Goal: Complete application form: Complete application form

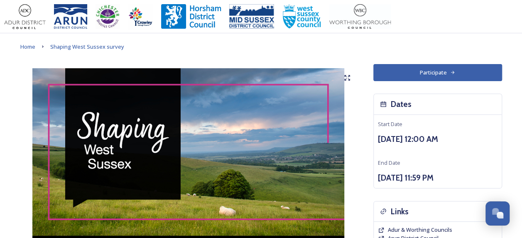
click at [427, 76] on button "Participate" at bounding box center [438, 72] width 129 height 17
click at [431, 73] on button "Participate" at bounding box center [438, 72] width 129 height 17
click at [407, 74] on button "Participate" at bounding box center [438, 72] width 129 height 17
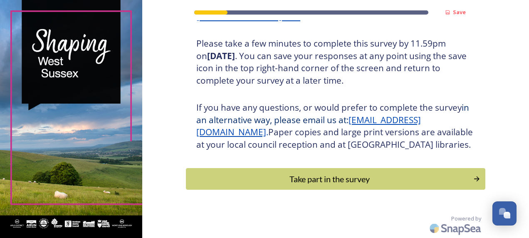
scroll to position [161, 0]
click at [390, 178] on div "Take part in the survey" at bounding box center [329, 178] width 281 height 12
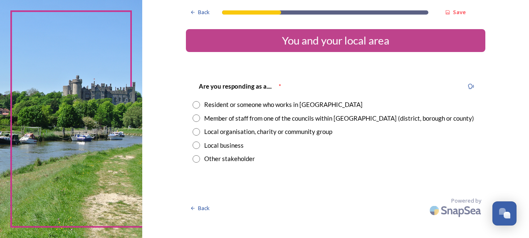
click at [195, 105] on input "radio" at bounding box center [195, 104] width 7 height 7
radio input "true"
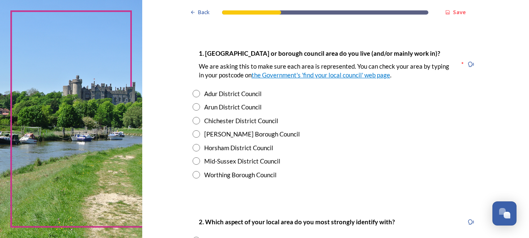
scroll to position [160, 0]
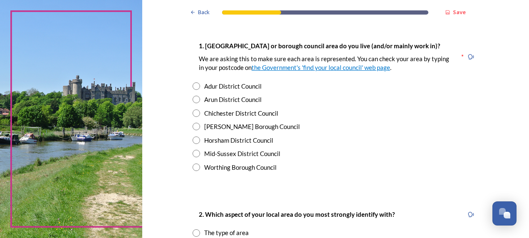
click at [192, 126] on input "radio" at bounding box center [195, 126] width 7 height 7
radio input "true"
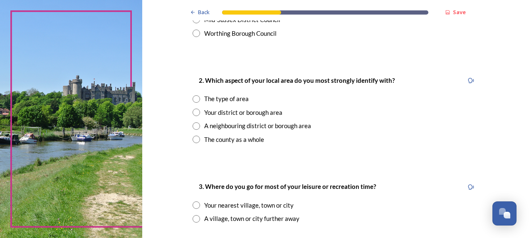
scroll to position [308, 0]
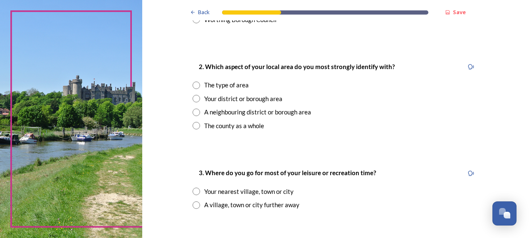
click at [194, 123] on input "radio" at bounding box center [195, 125] width 7 height 7
radio input "true"
click at [193, 204] on input "radio" at bounding box center [195, 204] width 7 height 7
radio input "true"
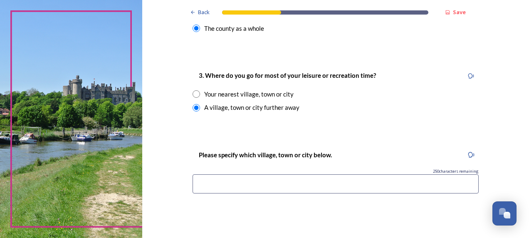
scroll to position [402, 0]
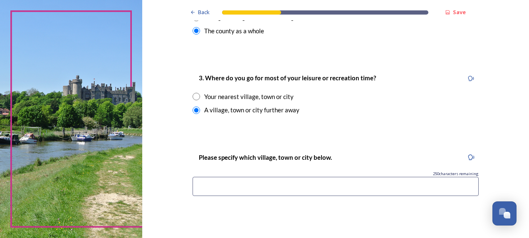
click at [256, 183] on input at bounding box center [335, 186] width 286 height 19
click at [222, 186] on input "Brighton?[GEOGRAPHIC_DATA]" at bounding box center [335, 186] width 286 height 19
click at [253, 186] on input "[GEOGRAPHIC_DATA]/[GEOGRAPHIC_DATA]" at bounding box center [335, 186] width 286 height 19
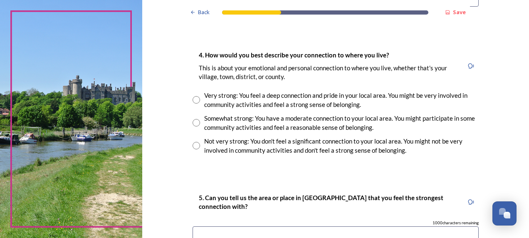
scroll to position [593, 0]
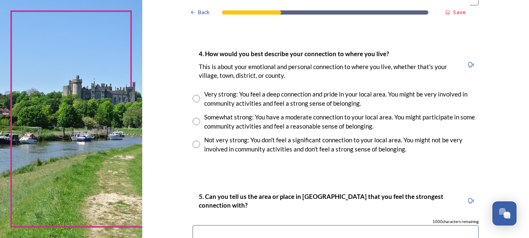
type input "[GEOGRAPHIC_DATA]/[GEOGRAPHIC_DATA] beaches"
click at [193, 121] on input "radio" at bounding box center [195, 121] width 7 height 7
radio input "true"
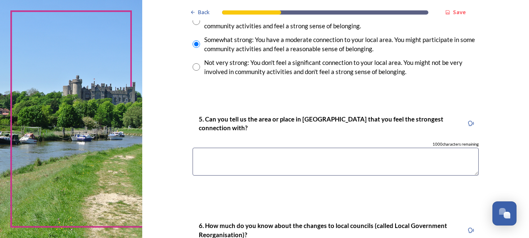
scroll to position [678, 0]
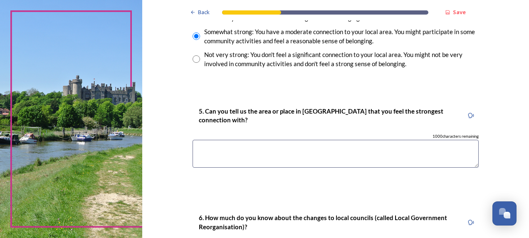
click at [233, 147] on textarea at bounding box center [335, 154] width 286 height 28
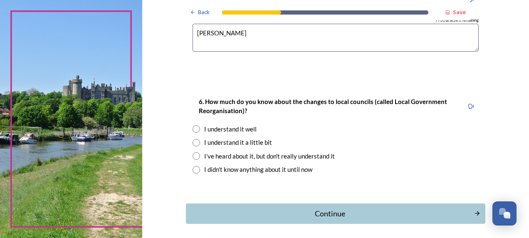
scroll to position [798, 0]
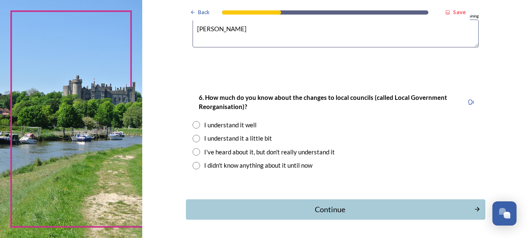
type textarea "[PERSON_NAME]"
click at [195, 122] on input "radio" at bounding box center [195, 124] width 7 height 7
radio input "true"
click at [345, 205] on div "Continue" at bounding box center [329, 209] width 281 height 11
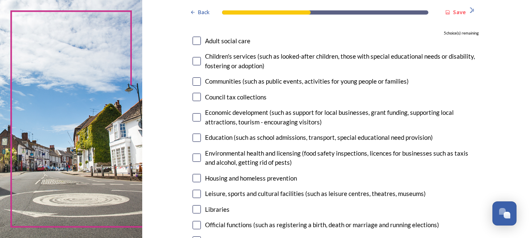
scroll to position [84, 0]
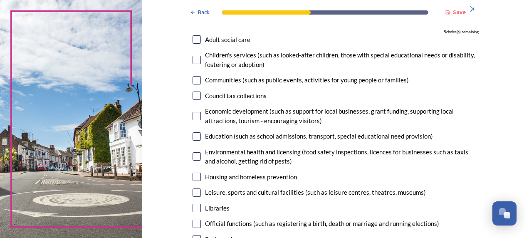
click at [195, 40] on input "checkbox" at bounding box center [196, 39] width 8 height 8
checkbox input "true"
click at [195, 81] on input "checkbox" at bounding box center [196, 80] width 8 height 8
checkbox input "true"
click at [195, 115] on input "checkbox" at bounding box center [196, 116] width 8 height 8
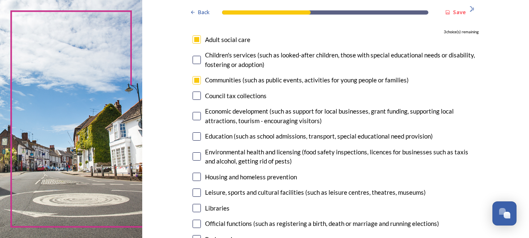
checkbox input "true"
click at [194, 137] on input "checkbox" at bounding box center [196, 136] width 8 height 8
checkbox input "true"
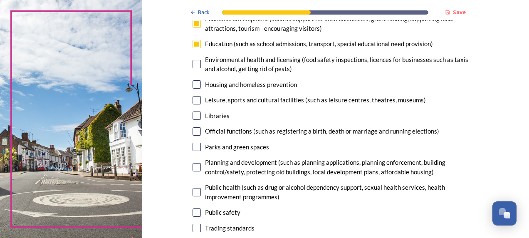
scroll to position [187, 0]
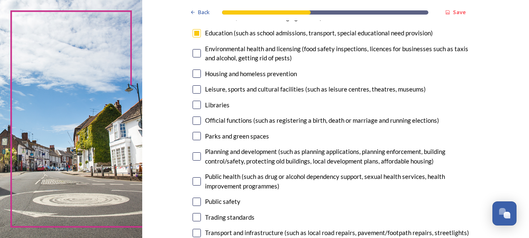
click at [193, 90] on input "checkbox" at bounding box center [196, 89] width 8 height 8
checkbox input "true"
click at [193, 135] on input "checkbox" at bounding box center [196, 136] width 8 height 8
click at [196, 135] on input "checkbox" at bounding box center [196, 136] width 8 height 8
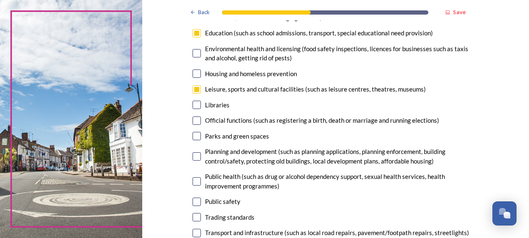
checkbox input "false"
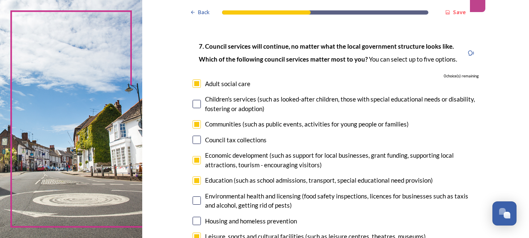
scroll to position [45, 0]
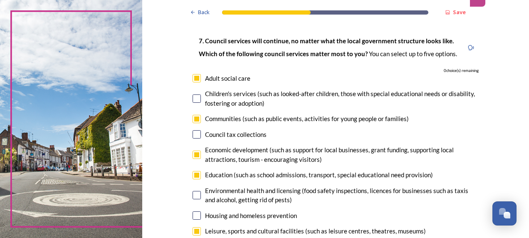
click at [192, 77] on input "checkbox" at bounding box center [196, 78] width 8 height 8
checkbox input "false"
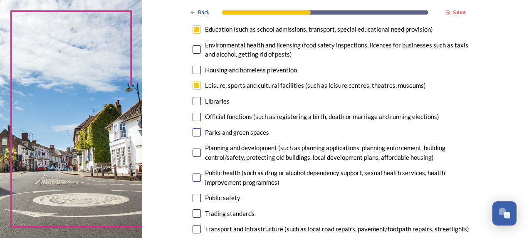
scroll to position [192, 0]
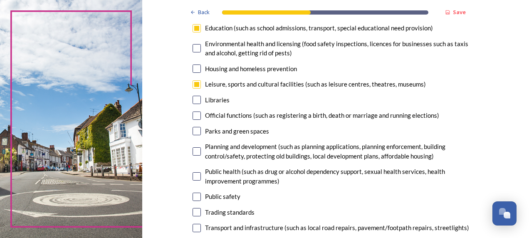
click at [193, 132] on input "checkbox" at bounding box center [196, 131] width 8 height 8
checkbox input "true"
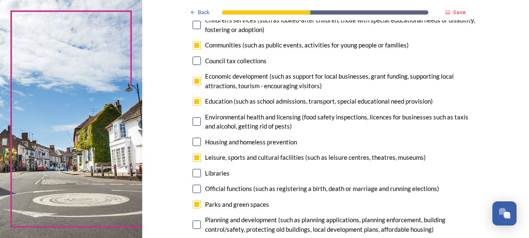
scroll to position [124, 0]
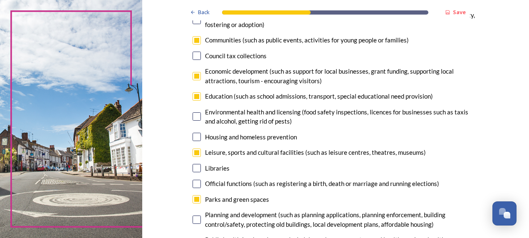
click at [195, 94] on input "checkbox" at bounding box center [196, 96] width 8 height 8
checkbox input "false"
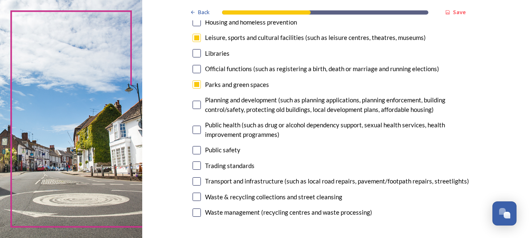
scroll to position [248, 0]
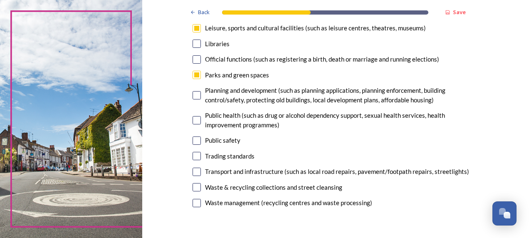
click at [194, 156] on input "checkbox" at bounding box center [196, 156] width 8 height 8
checkbox input "true"
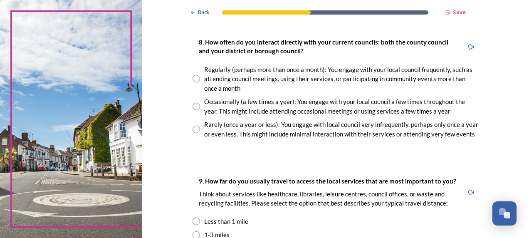
scroll to position [465, 0]
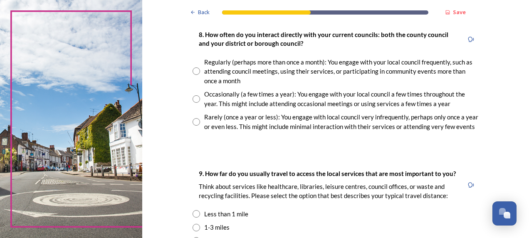
click at [192, 69] on input "radio" at bounding box center [195, 70] width 7 height 7
radio input "true"
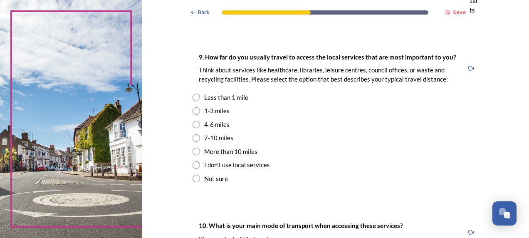
scroll to position [588, 0]
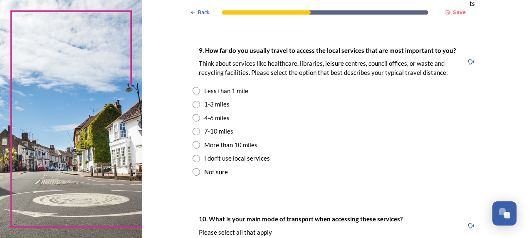
click at [195, 118] on input "radio" at bounding box center [195, 117] width 7 height 7
radio input "true"
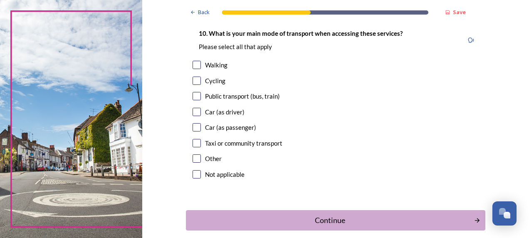
scroll to position [791, 0]
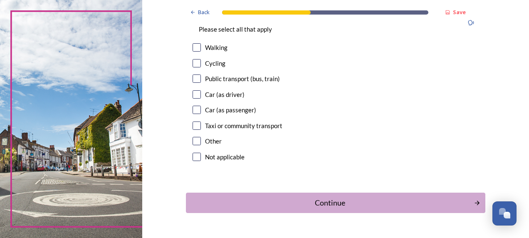
click at [195, 95] on input "checkbox" at bounding box center [196, 94] width 8 height 8
checkbox input "true"
click at [299, 205] on div "Continue" at bounding box center [329, 202] width 281 height 11
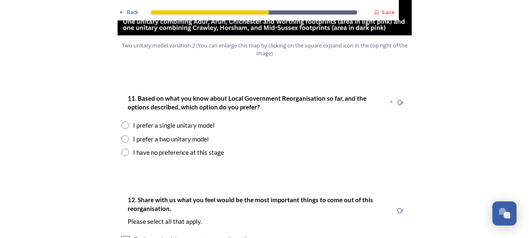
scroll to position [1073, 0]
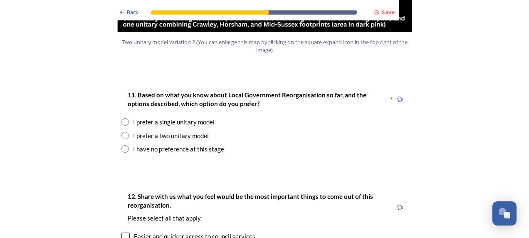
click at [122, 118] on input "radio" at bounding box center [124, 121] width 7 height 7
radio input "true"
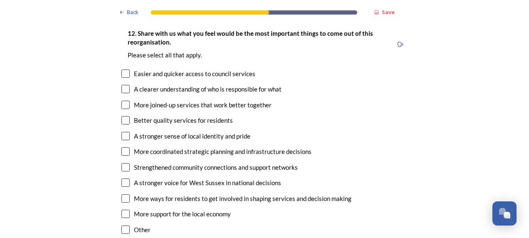
scroll to position [1422, 0]
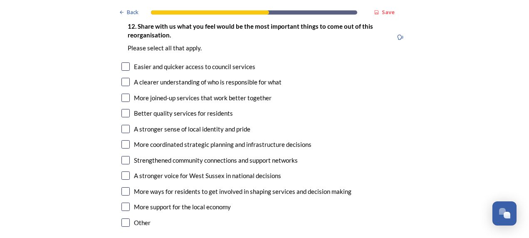
click at [124, 94] on input "checkbox" at bounding box center [125, 98] width 8 height 8
checkbox input "true"
click at [123, 109] on input "checkbox" at bounding box center [125, 113] width 8 height 8
checkbox input "true"
click at [122, 62] on input "checkbox" at bounding box center [125, 66] width 8 height 8
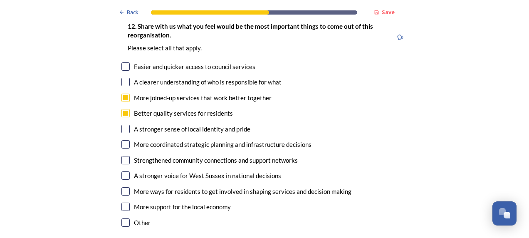
checkbox input "true"
click at [124, 140] on input "checkbox" at bounding box center [125, 144] width 8 height 8
checkbox input "true"
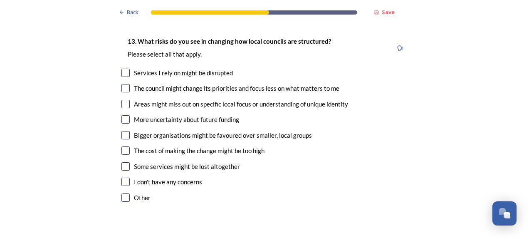
scroll to position [1642, 0]
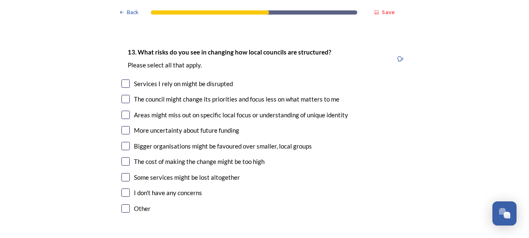
click at [124, 95] on input "checkbox" at bounding box center [125, 99] width 8 height 8
checkbox input "true"
click at [123, 111] on input "checkbox" at bounding box center [125, 115] width 8 height 8
checkbox input "true"
click at [123, 173] on input "checkbox" at bounding box center [125, 177] width 8 height 8
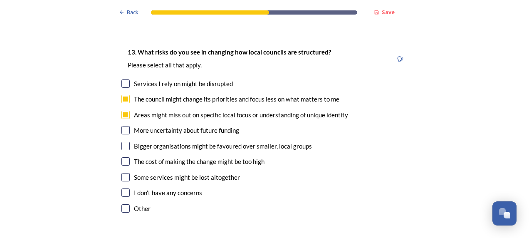
checkbox input "true"
click at [126, 79] on input "checkbox" at bounding box center [125, 83] width 8 height 8
checkbox input "true"
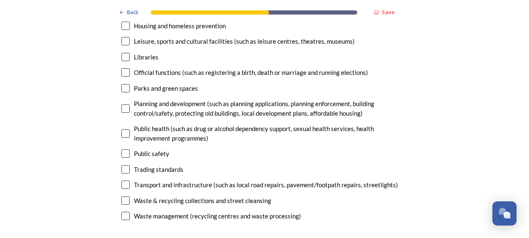
scroll to position [2058, 0]
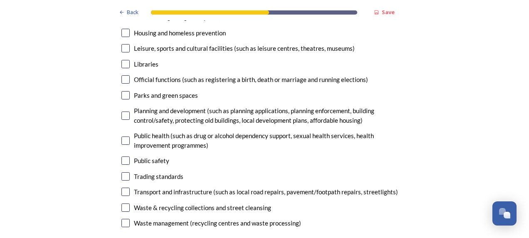
click at [124, 172] on input "checkbox" at bounding box center [125, 176] width 8 height 8
checkbox input "true"
click at [124, 187] on input "checkbox" at bounding box center [125, 191] width 8 height 8
checkbox input "true"
click at [124, 203] on input "checkbox" at bounding box center [125, 207] width 8 height 8
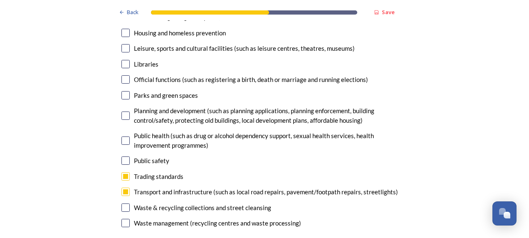
checkbox input "true"
click at [124, 219] on input "checkbox" at bounding box center [125, 223] width 8 height 8
checkbox input "true"
click at [125, 156] on input "checkbox" at bounding box center [125, 160] width 8 height 8
checkbox input "true"
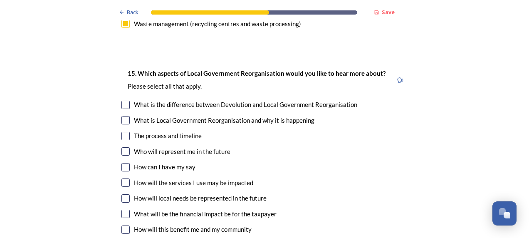
scroll to position [2271, 0]
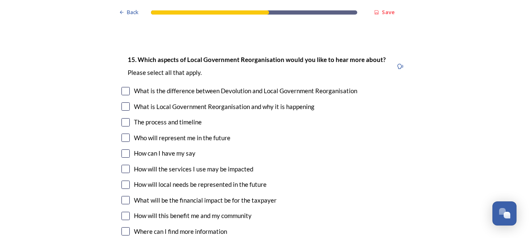
click at [122, 118] on input "checkbox" at bounding box center [125, 122] width 8 height 8
checkbox input "true"
click at [123, 133] on input "checkbox" at bounding box center [125, 137] width 8 height 8
checkbox input "true"
click at [123, 165] on input "checkbox" at bounding box center [125, 169] width 8 height 8
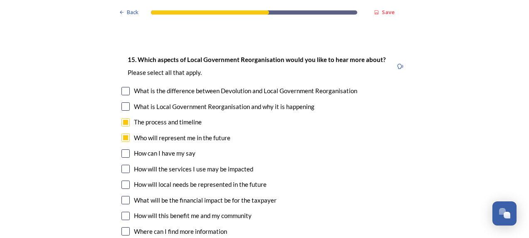
checkbox input "true"
click at [123, 196] on input "checkbox" at bounding box center [125, 200] width 8 height 8
checkbox input "true"
click at [122, 212] on input "checkbox" at bounding box center [125, 216] width 8 height 8
checkbox input "true"
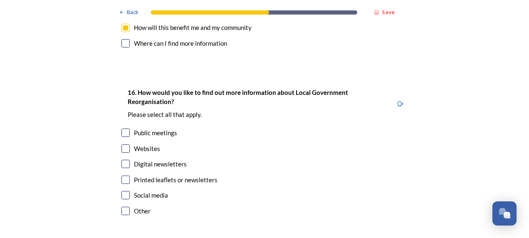
scroll to position [2477, 0]
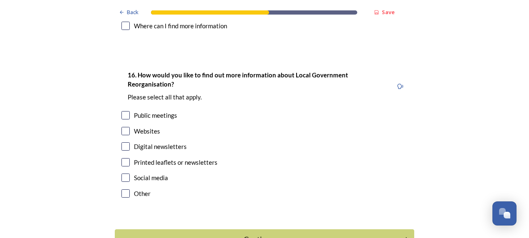
click at [123, 127] on input "checkbox" at bounding box center [125, 131] width 8 height 8
checkbox input "true"
click at [125, 142] on input "checkbox" at bounding box center [125, 146] width 8 height 8
checkbox input "true"
click at [125, 173] on input "checkbox" at bounding box center [125, 177] width 8 height 8
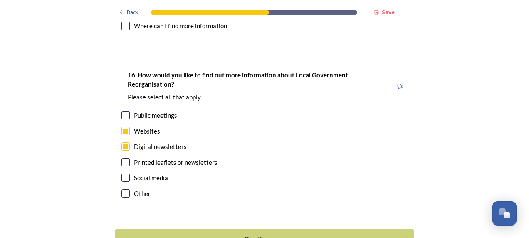
checkbox input "true"
click at [214, 229] on button "Continue" at bounding box center [264, 239] width 302 height 20
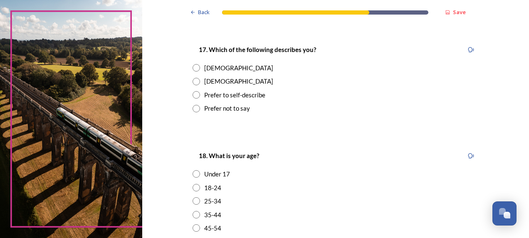
scroll to position [143, 0]
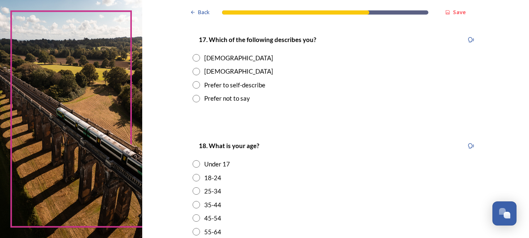
click at [195, 70] on input "radio" at bounding box center [195, 71] width 7 height 7
radio input "true"
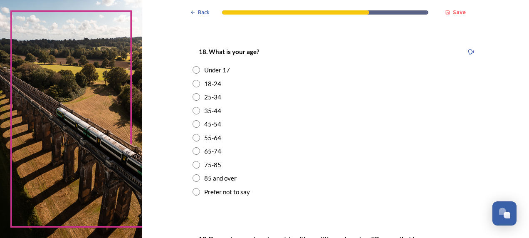
scroll to position [244, 0]
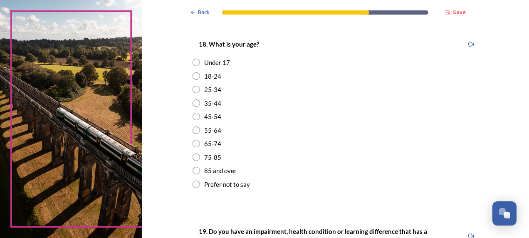
click at [192, 118] on input "radio" at bounding box center [195, 116] width 7 height 7
radio input "true"
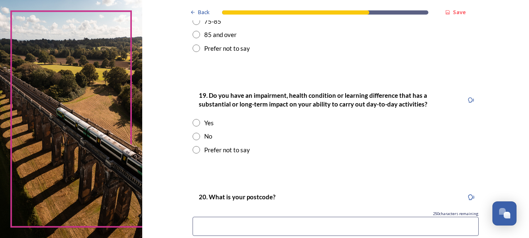
scroll to position [383, 0]
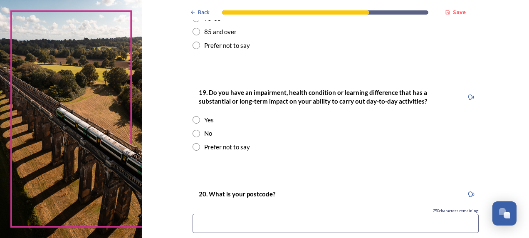
click at [194, 133] on input "radio" at bounding box center [195, 133] width 7 height 7
radio input "true"
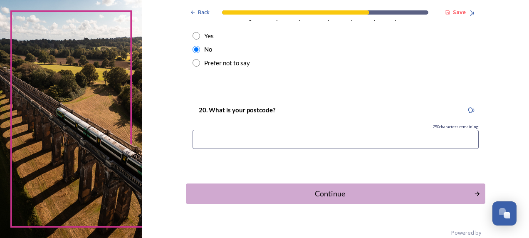
scroll to position [480, 0]
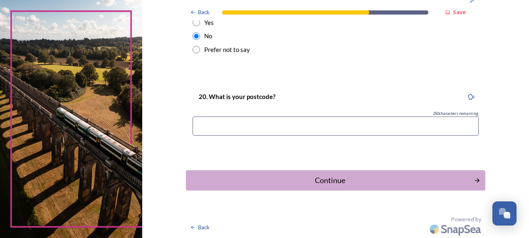
click at [362, 128] on input at bounding box center [335, 125] width 286 height 19
type input "RH11"
click at [352, 173] on button "Continue" at bounding box center [335, 180] width 302 height 20
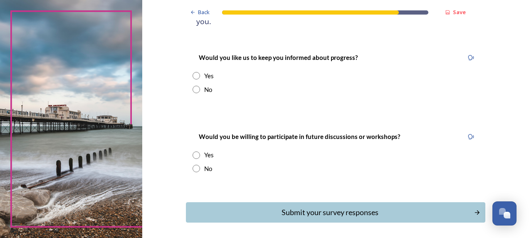
scroll to position [111, 0]
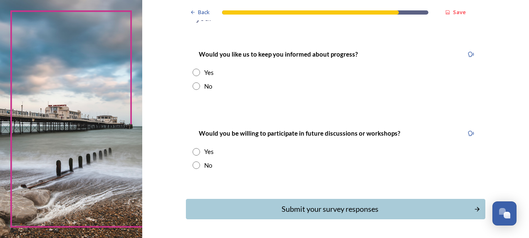
click at [192, 161] on input "radio" at bounding box center [195, 164] width 7 height 7
radio input "true"
click at [195, 69] on input "radio" at bounding box center [195, 72] width 7 height 7
radio input "true"
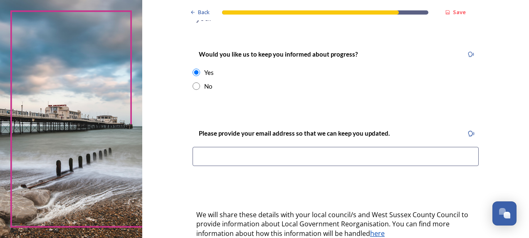
click at [194, 82] on input "radio" at bounding box center [195, 85] width 7 height 7
radio input "true"
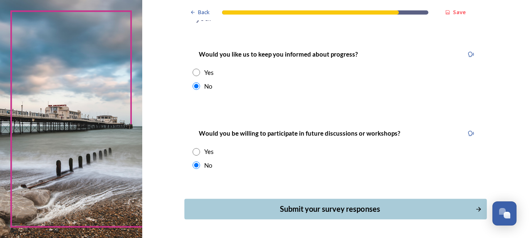
click at [372, 203] on div "Submit your survey responses" at bounding box center [329, 208] width 281 height 11
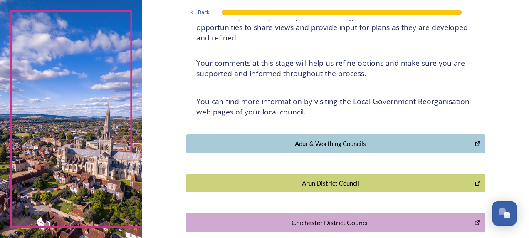
scroll to position [0, 0]
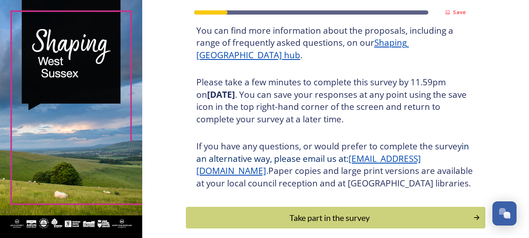
scroll to position [161, 0]
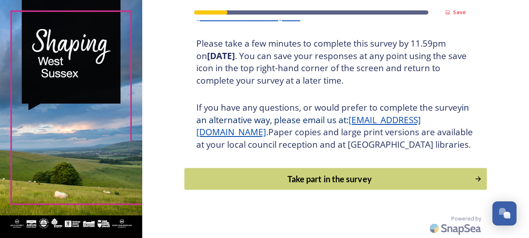
click at [298, 179] on div "Take part in the survey" at bounding box center [329, 178] width 281 height 12
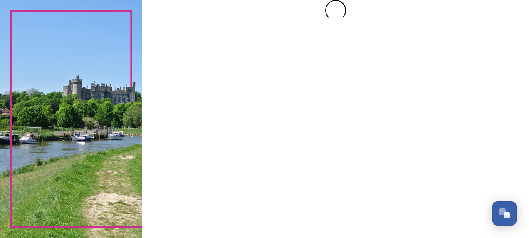
scroll to position [0, 0]
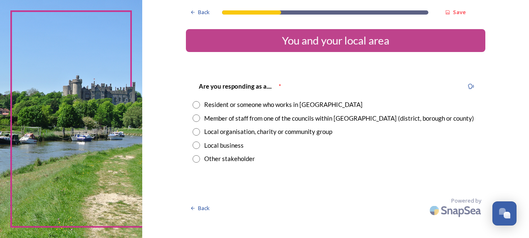
click at [199, 118] on input "radio" at bounding box center [195, 117] width 7 height 7
radio input "true"
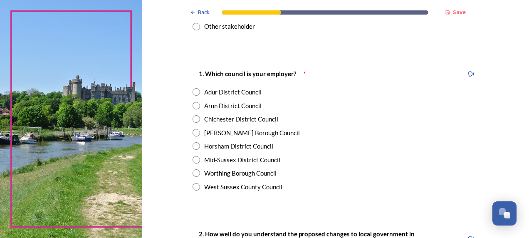
scroll to position [137, 0]
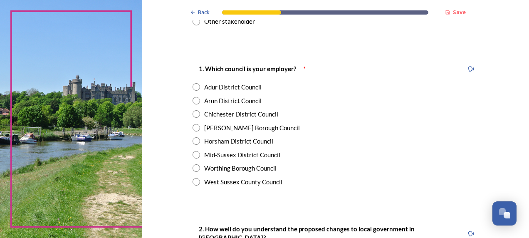
click at [192, 183] on input "radio" at bounding box center [195, 181] width 7 height 7
radio input "true"
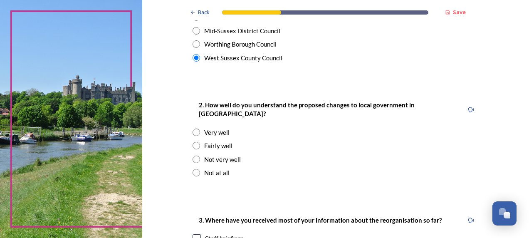
scroll to position [269, 0]
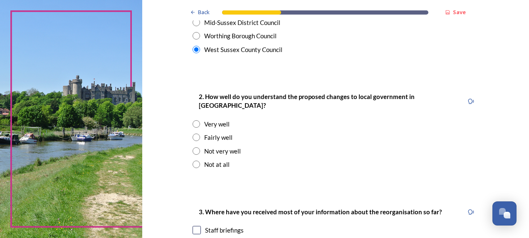
click at [195, 133] on input "radio" at bounding box center [195, 136] width 7 height 7
radio input "true"
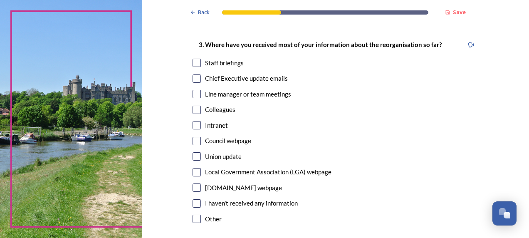
scroll to position [438, 0]
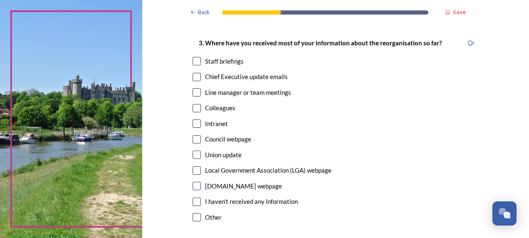
click at [196, 57] on input "checkbox" at bounding box center [196, 61] width 8 height 8
checkbox input "true"
click at [195, 73] on input "checkbox" at bounding box center [196, 77] width 8 height 8
checkbox input "true"
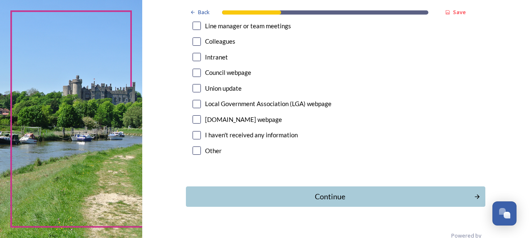
scroll to position [512, 0]
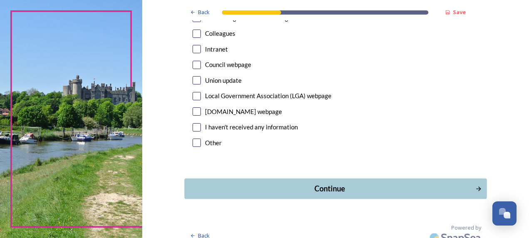
click at [344, 183] on div "Continue" at bounding box center [329, 188] width 281 height 11
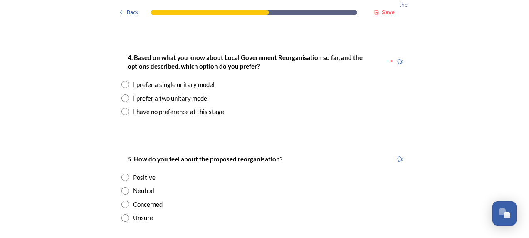
scroll to position [1133, 0]
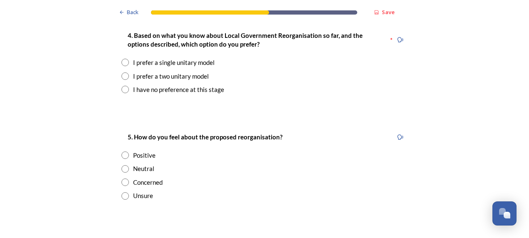
click at [121, 59] on input "radio" at bounding box center [124, 62] width 7 height 7
radio input "true"
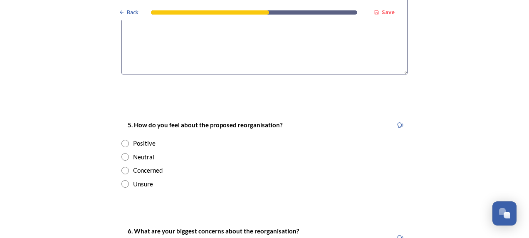
scroll to position [1374, 0]
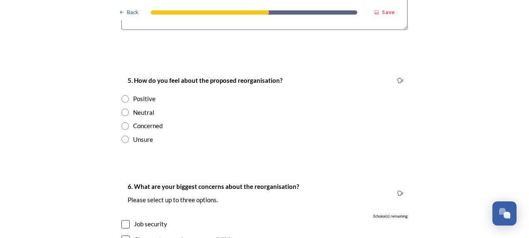
click at [121, 122] on input "radio" at bounding box center [124, 125] width 7 height 7
radio input "true"
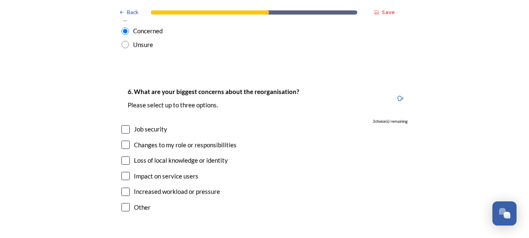
scroll to position [1513, 0]
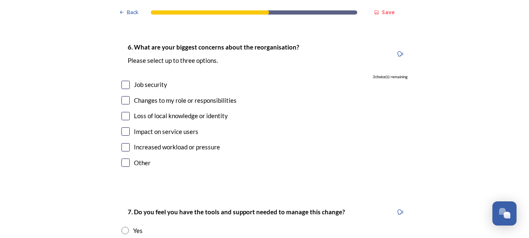
click at [121, 81] on input "checkbox" at bounding box center [125, 85] width 8 height 8
checkbox input "true"
click at [124, 96] on input "checkbox" at bounding box center [125, 100] width 8 height 8
checkbox input "true"
click at [123, 127] on input "checkbox" at bounding box center [125, 131] width 8 height 8
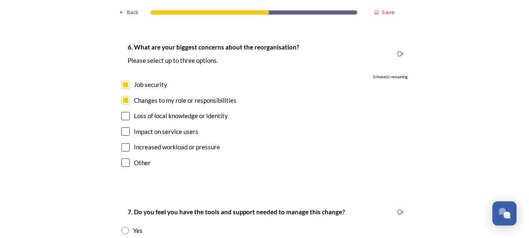
checkbox input "true"
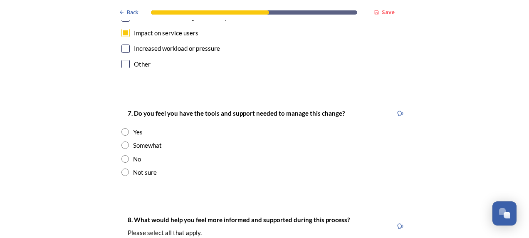
scroll to position [1615, 0]
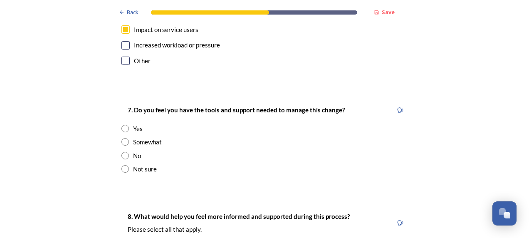
click at [122, 138] on input "radio" at bounding box center [124, 141] width 7 height 7
radio input "true"
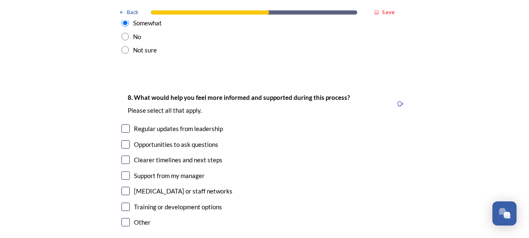
scroll to position [1737, 0]
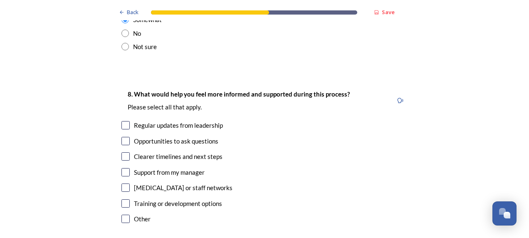
click at [123, 121] on input "checkbox" at bounding box center [125, 125] width 8 height 8
checkbox input "true"
click at [123, 136] on div "Opportunities to ask questions" at bounding box center [264, 141] width 286 height 10
checkbox input "true"
click at [124, 152] on input "checkbox" at bounding box center [125, 156] width 8 height 8
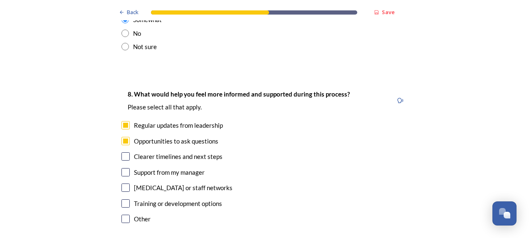
checkbox input "true"
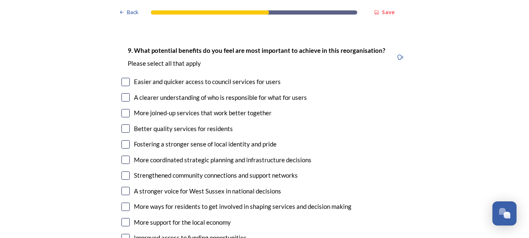
scroll to position [1958, 0]
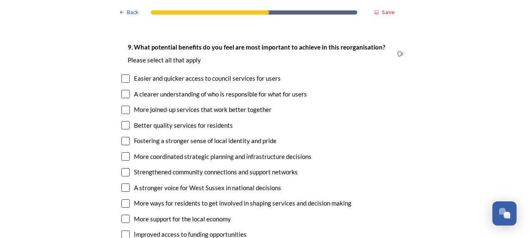
click at [122, 106] on input "checkbox" at bounding box center [125, 110] width 8 height 8
checkbox input "true"
click at [123, 74] on input "checkbox" at bounding box center [125, 78] width 8 height 8
checkbox input "true"
click at [125, 152] on input "checkbox" at bounding box center [125, 156] width 8 height 8
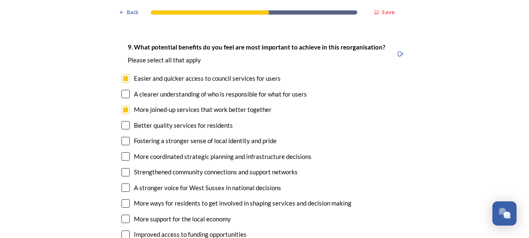
checkbox input "true"
click at [124, 121] on input "checkbox" at bounding box center [125, 125] width 8 height 8
checkbox input "true"
click at [124, 168] on input "checkbox" at bounding box center [125, 172] width 8 height 8
checkbox input "true"
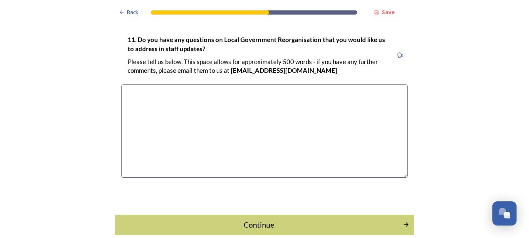
scroll to position [2440, 0]
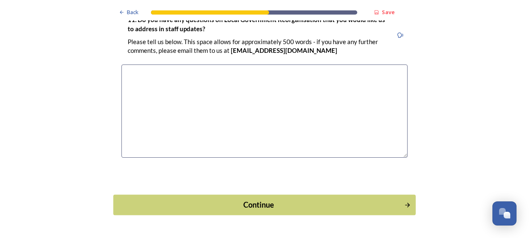
click at [323, 199] on div "Continue" at bounding box center [258, 204] width 281 height 11
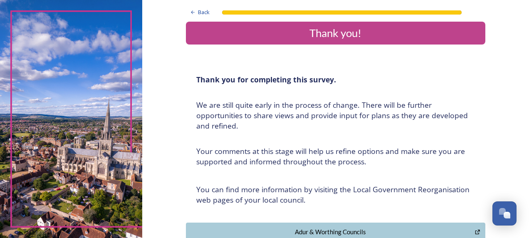
scroll to position [0, 0]
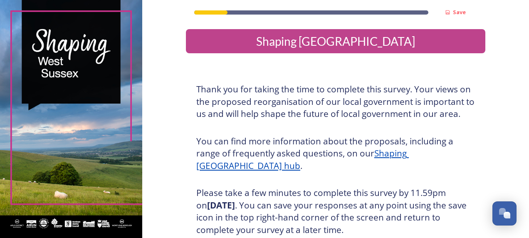
click at [387, 36] on div "Shaping [GEOGRAPHIC_DATA]" at bounding box center [335, 40] width 293 height 17
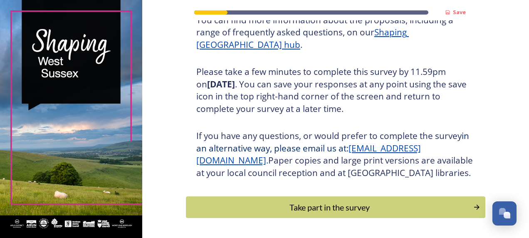
scroll to position [161, 0]
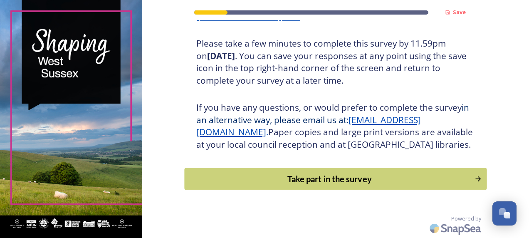
click at [403, 177] on div "Take part in the survey" at bounding box center [329, 178] width 281 height 12
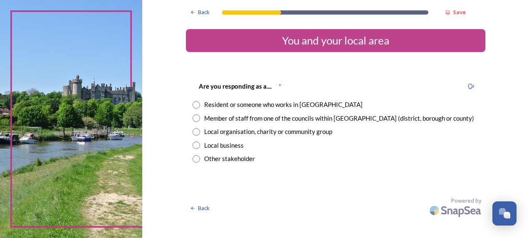
click at [195, 104] on input "radio" at bounding box center [195, 104] width 7 height 7
radio input "true"
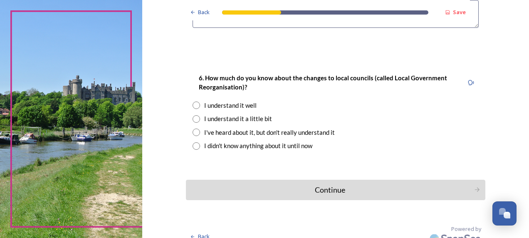
scroll to position [741, 0]
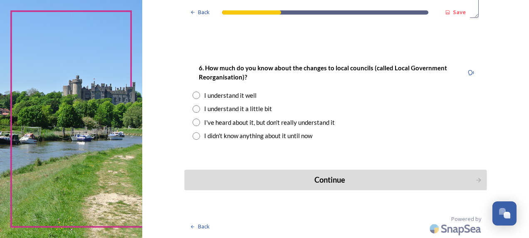
click at [342, 182] on div "Continue" at bounding box center [329, 179] width 281 height 11
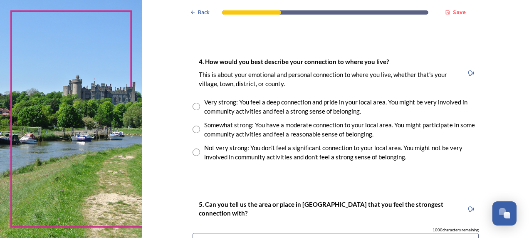
scroll to position [0, 0]
